Goal: Obtain resource: Download file/media

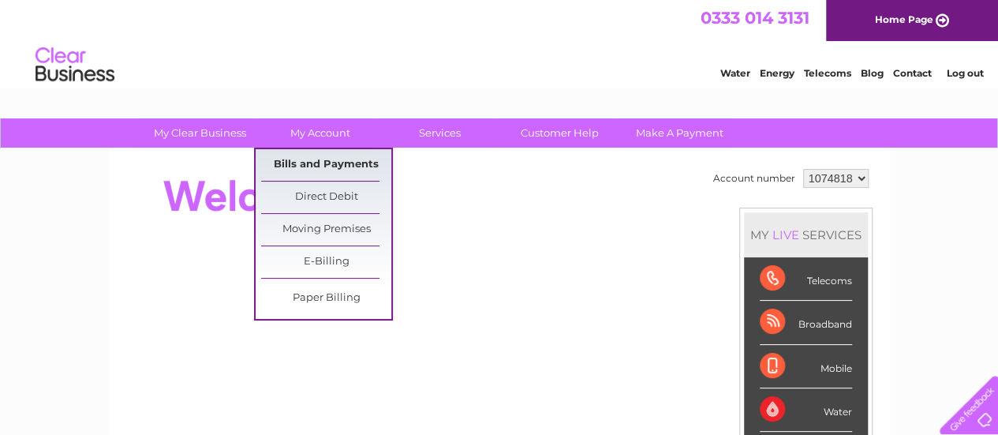
click at [313, 162] on link "Bills and Payments" at bounding box center [326, 165] width 130 height 32
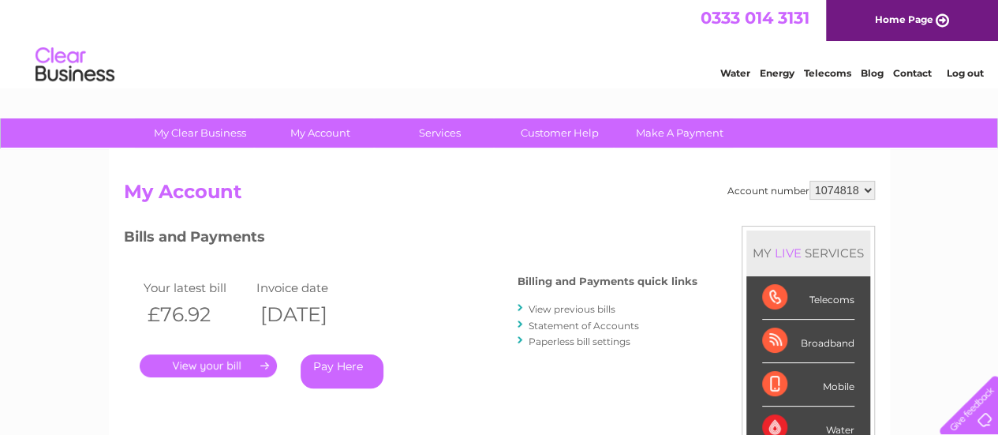
click at [227, 371] on link "." at bounding box center [208, 365] width 137 height 23
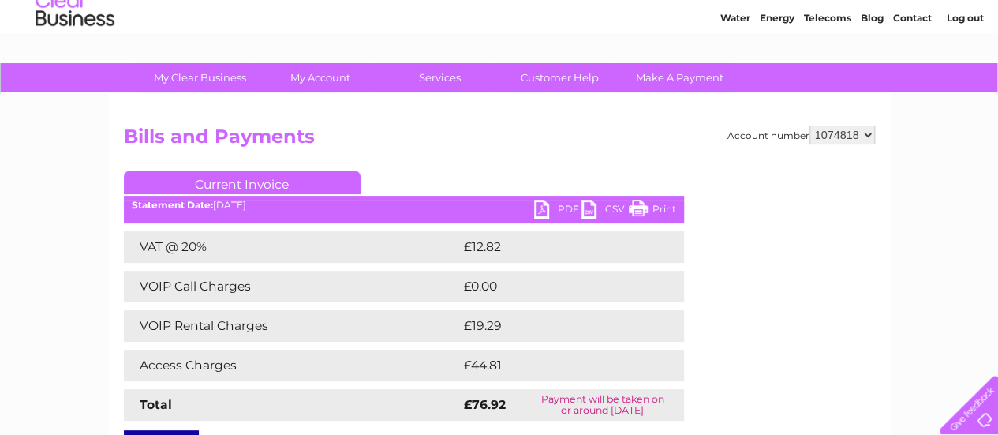
scroll to position [79, 0]
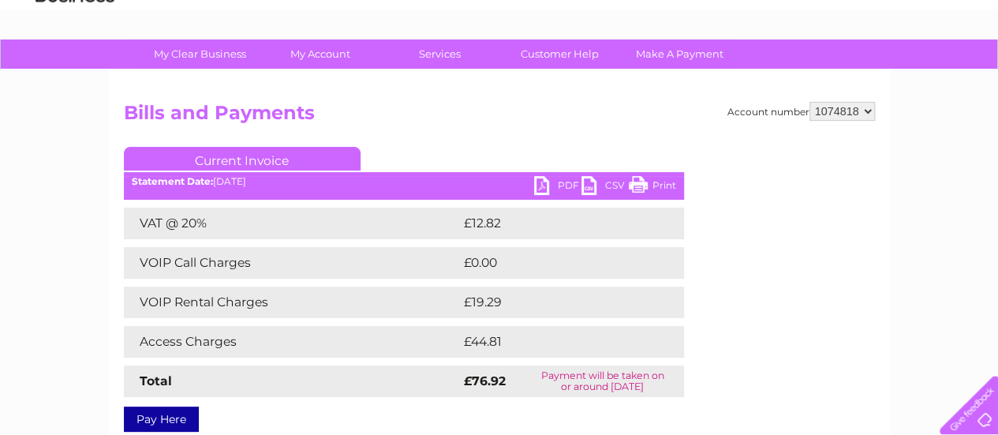
click at [542, 190] on link "PDF" at bounding box center [557, 187] width 47 height 23
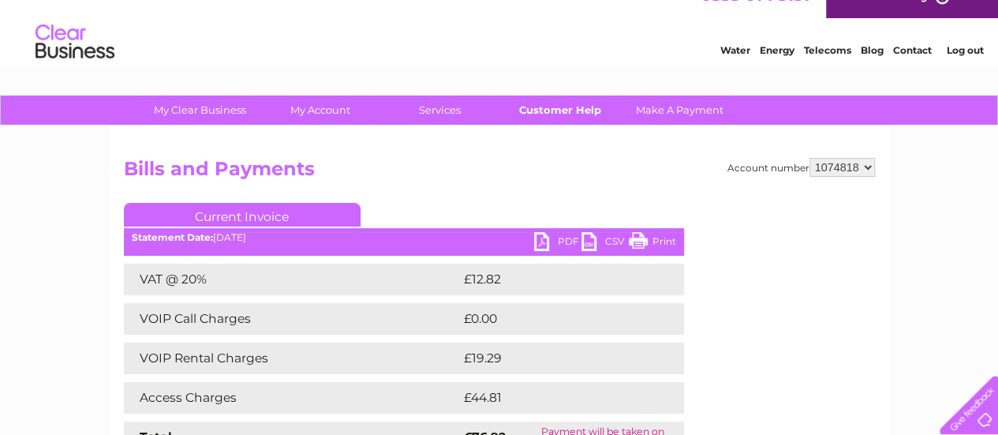
scroll to position [0, 0]
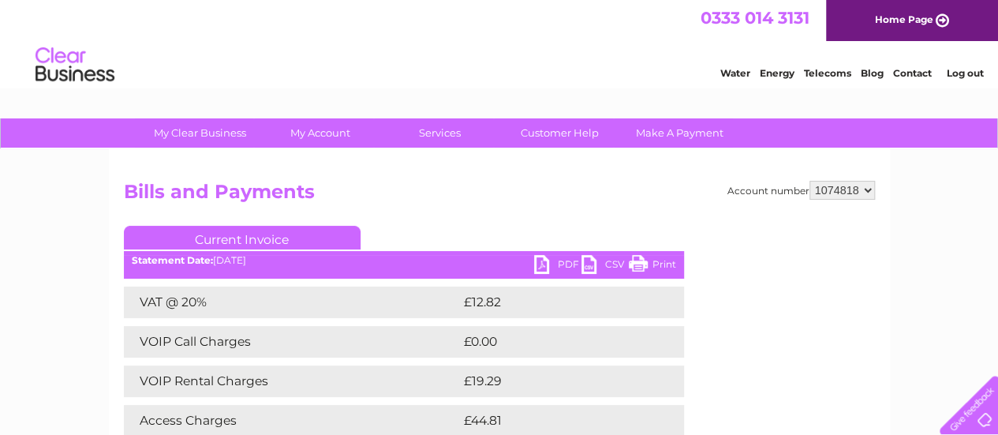
click at [950, 73] on link "Log out" at bounding box center [964, 73] width 37 height 12
